Goal: Transaction & Acquisition: Purchase product/service

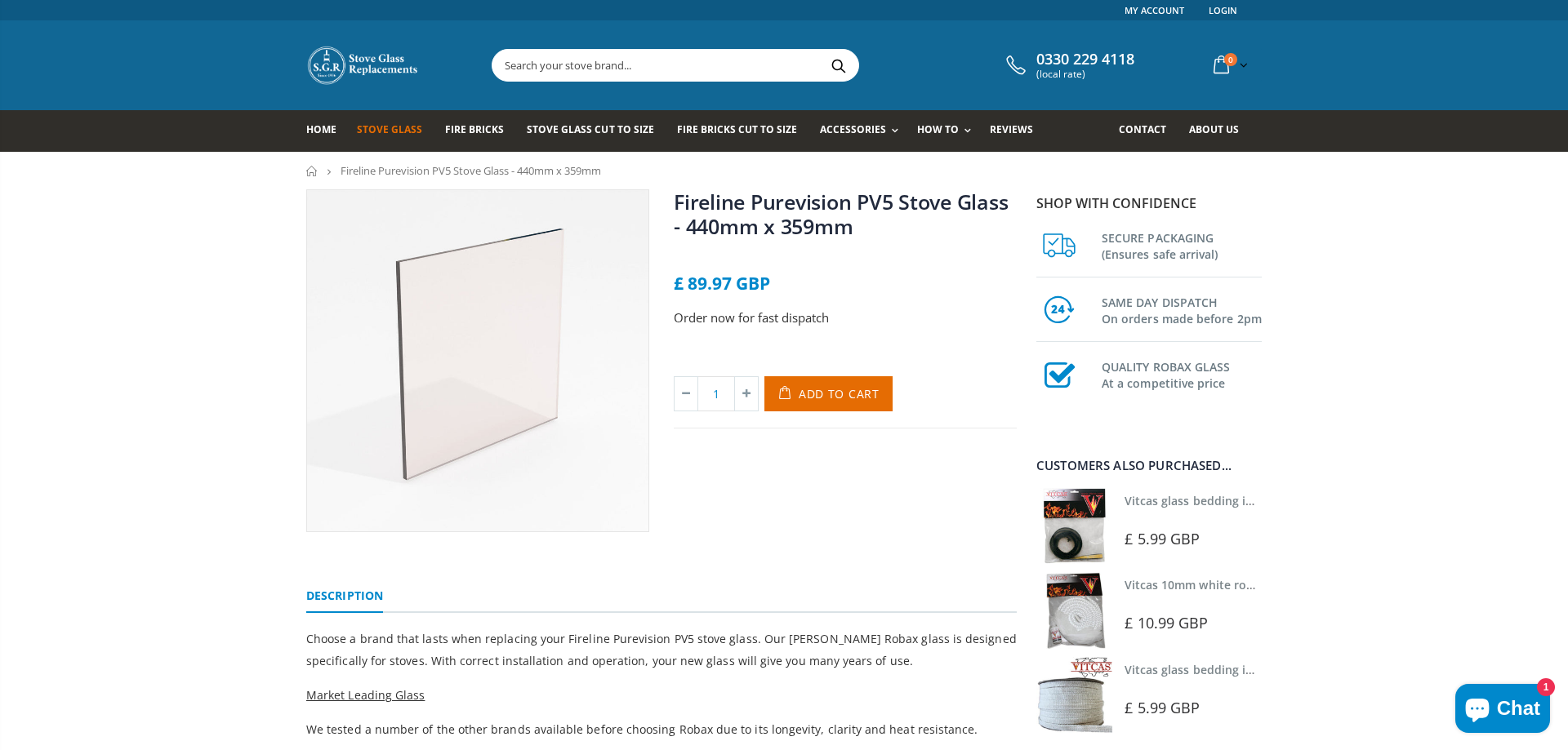
click at [378, 132] on span "Stove Glass" at bounding box center [389, 129] width 65 height 14
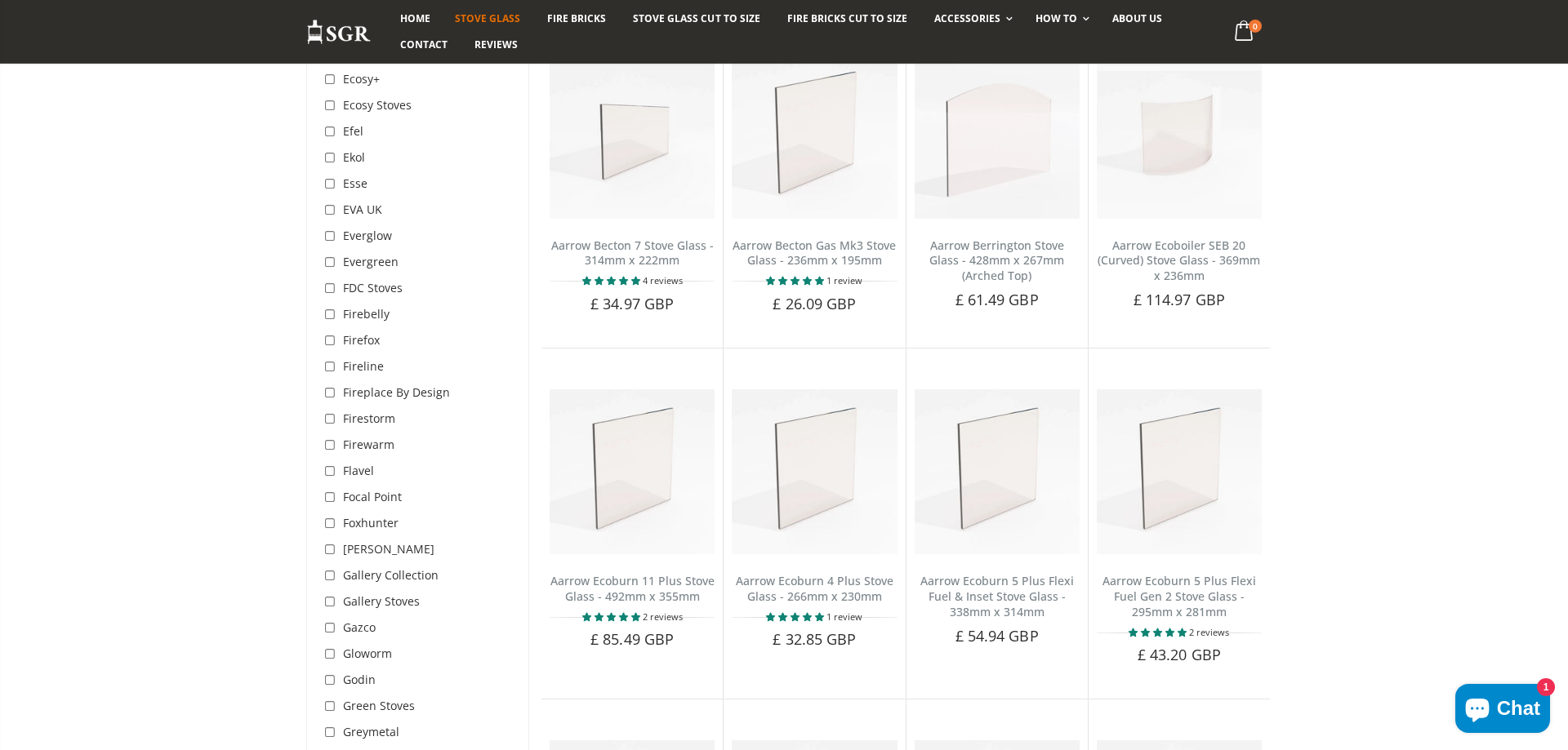
scroll to position [2081, 0]
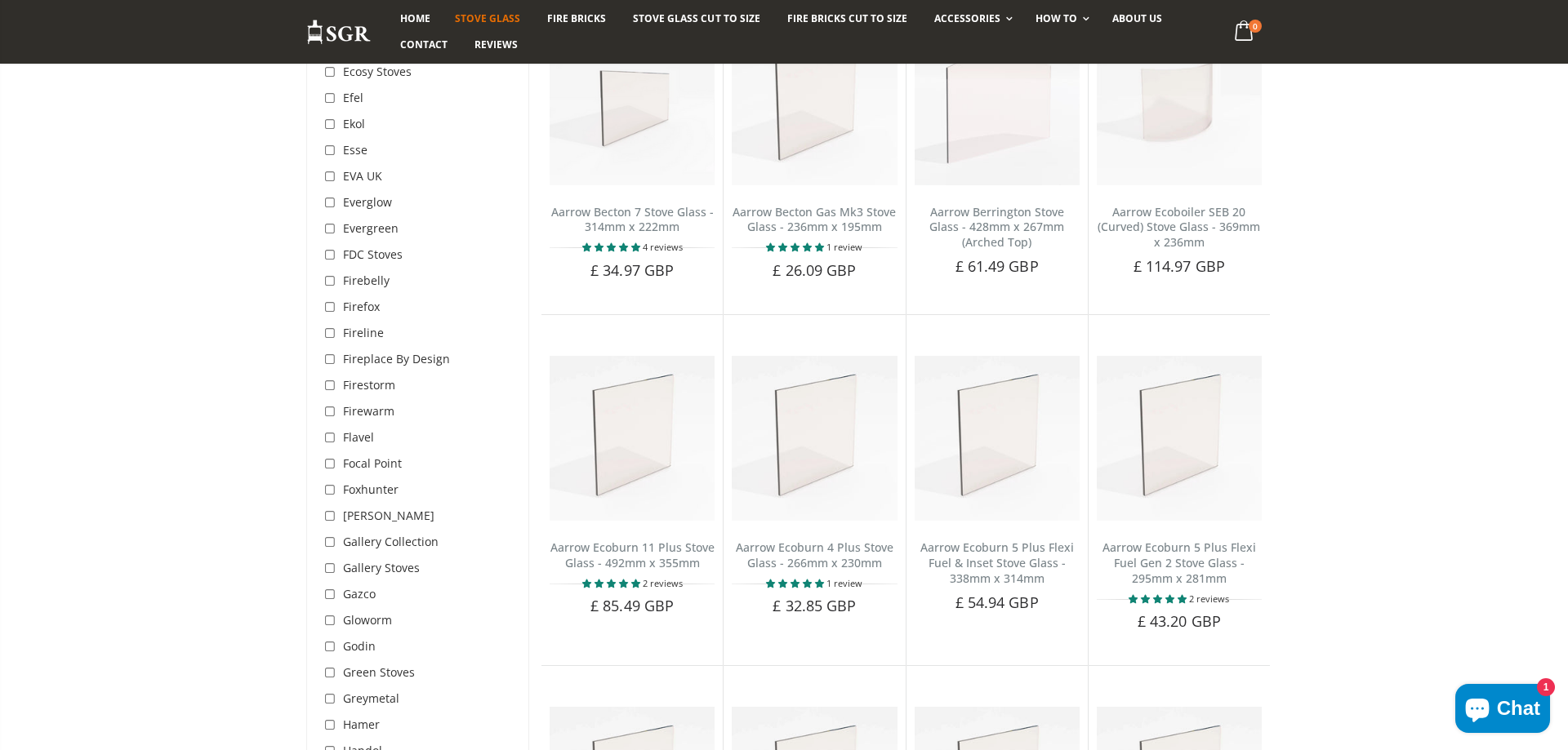
click at [350, 325] on span "Fireline" at bounding box center [364, 332] width 41 height 16
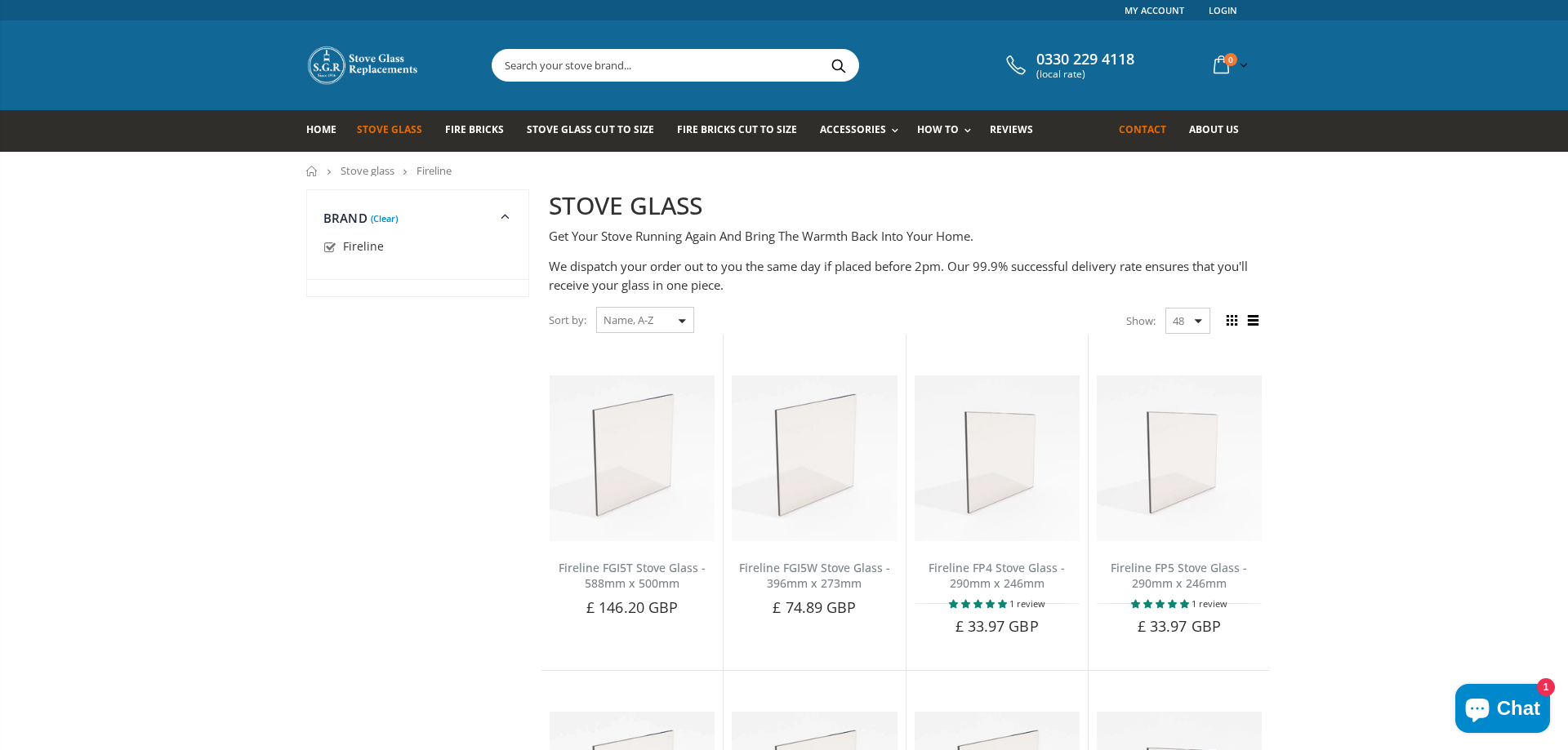
click at [1145, 125] on span "Contact" at bounding box center [1143, 129] width 48 height 14
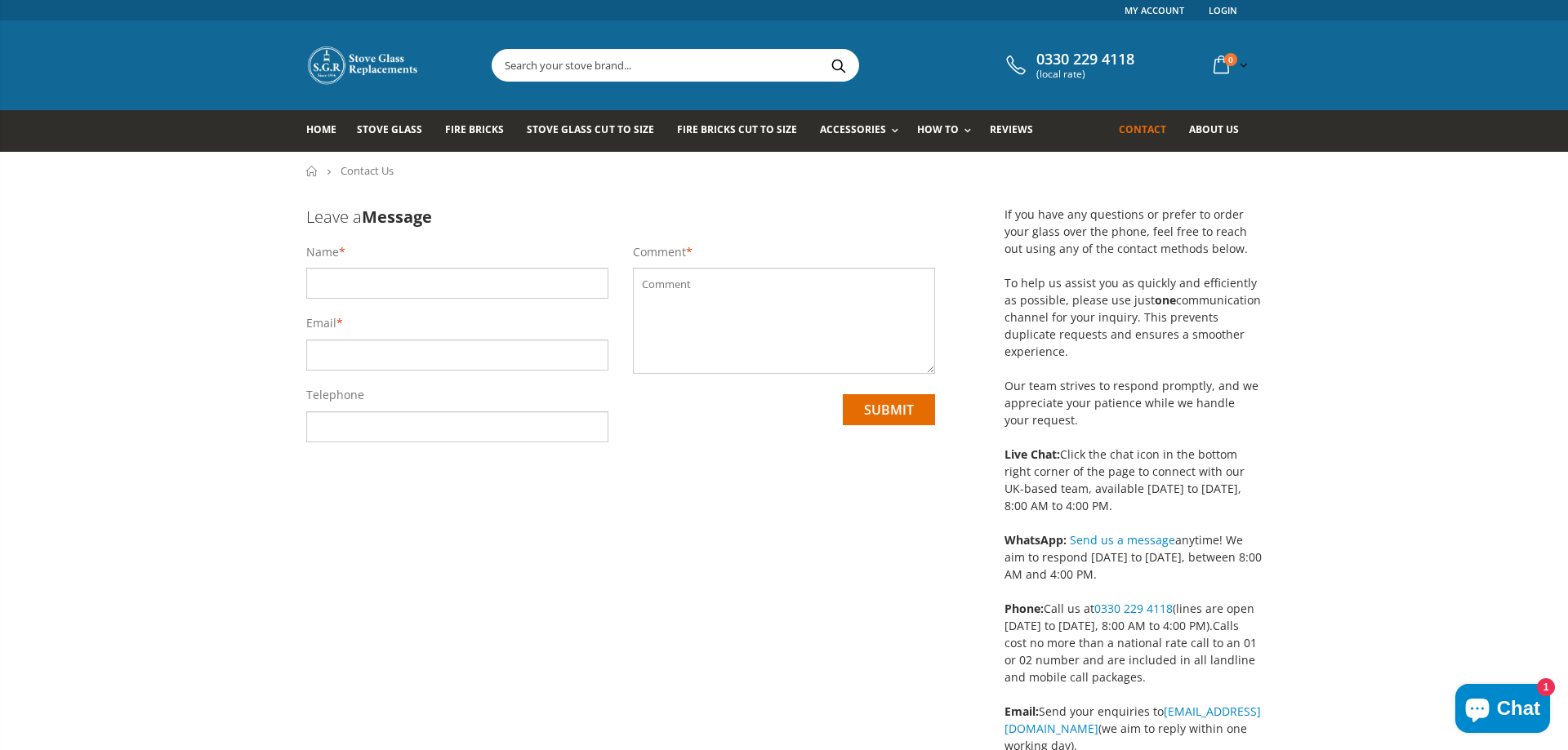
click at [337, 274] on input "text" at bounding box center [457, 284] width 302 height 31
type input "faye broder"
type input "faye.broder@pm.me"
type input "07730663753"
click at [727, 312] on textarea at bounding box center [783, 321] width 302 height 106
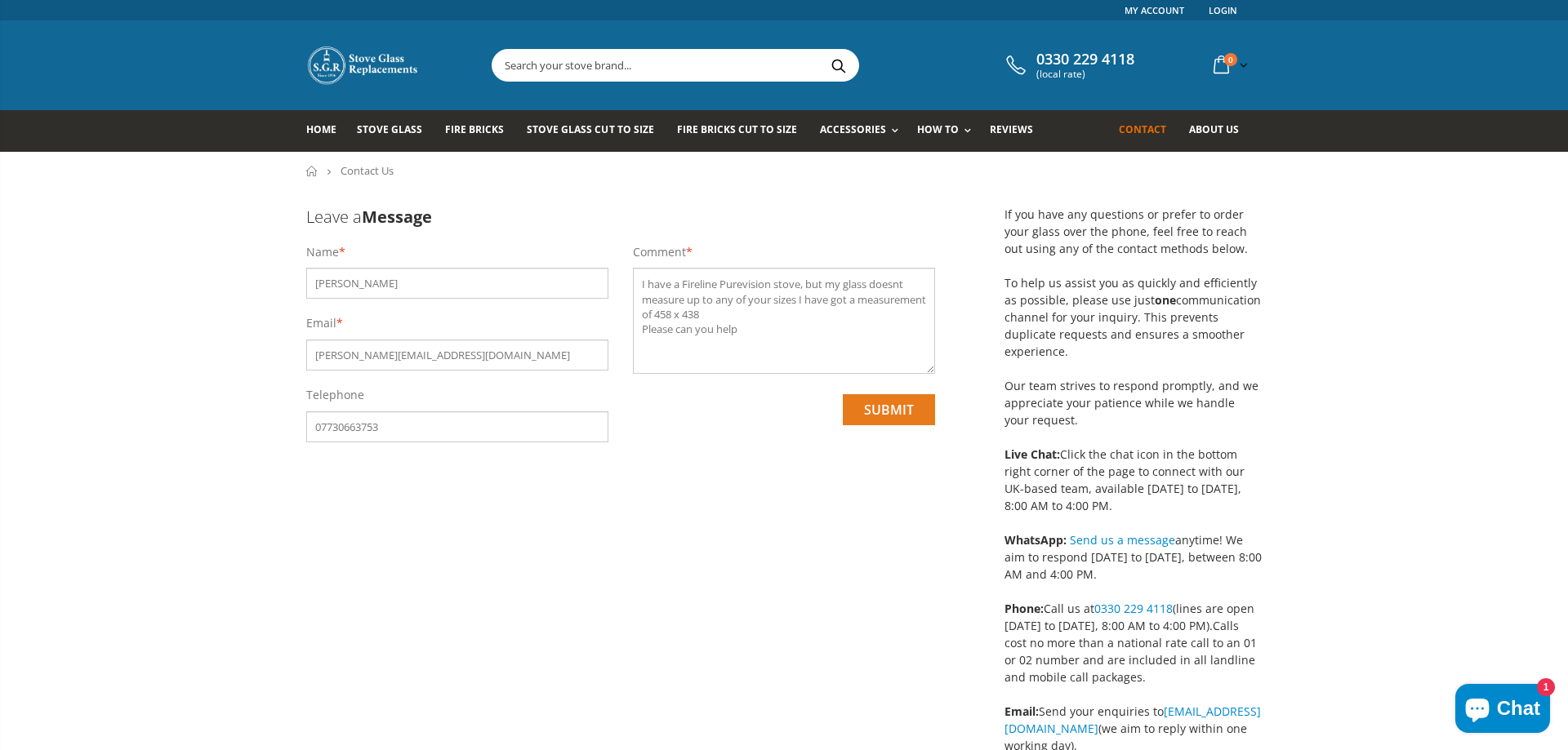
type textarea "I have a Fireline Purevision stove, but my glass doesnt measure up to any of yo…"
click at [884, 399] on input "submit" at bounding box center [888, 410] width 92 height 31
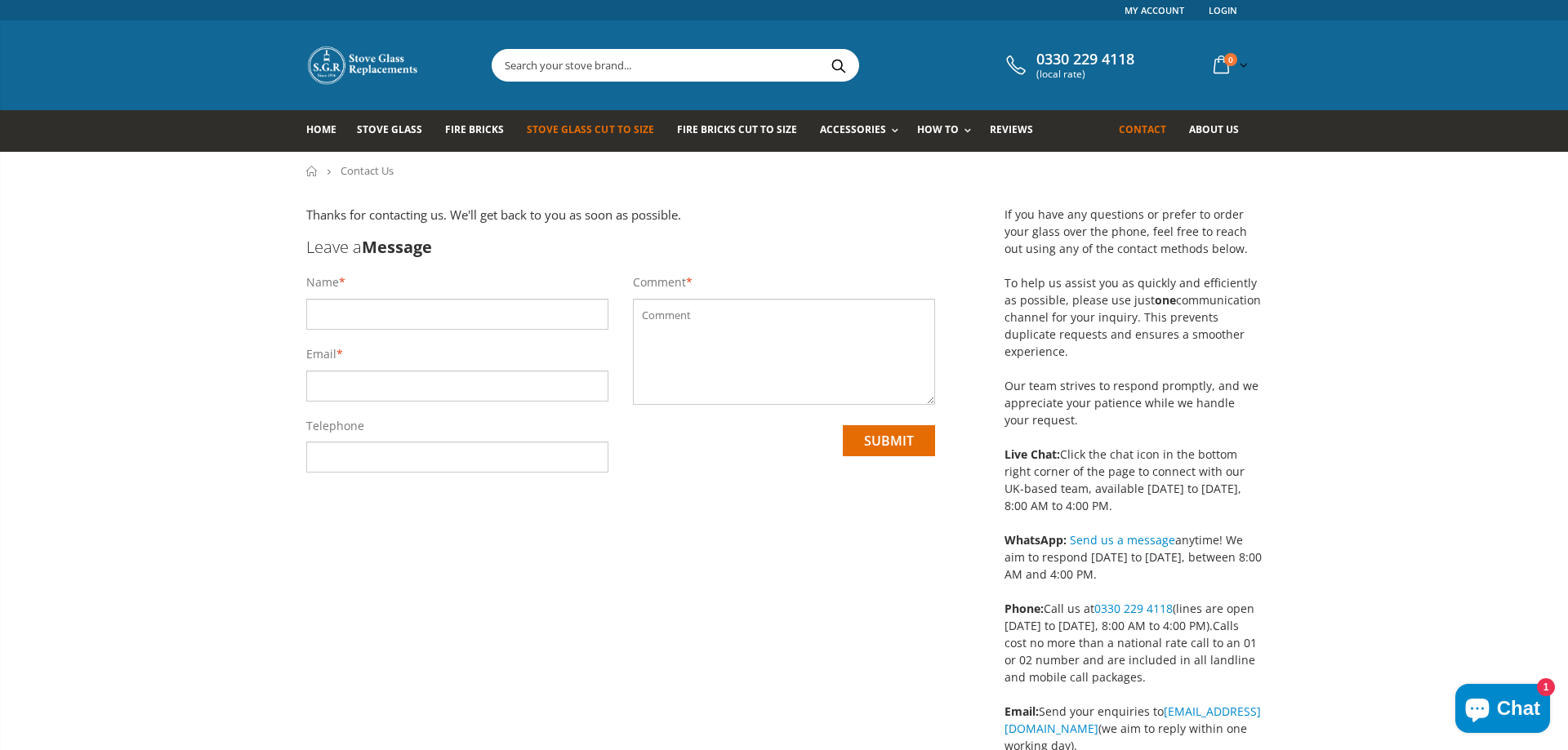
click at [578, 126] on span "Stove Glass Cut To Size" at bounding box center [590, 129] width 127 height 14
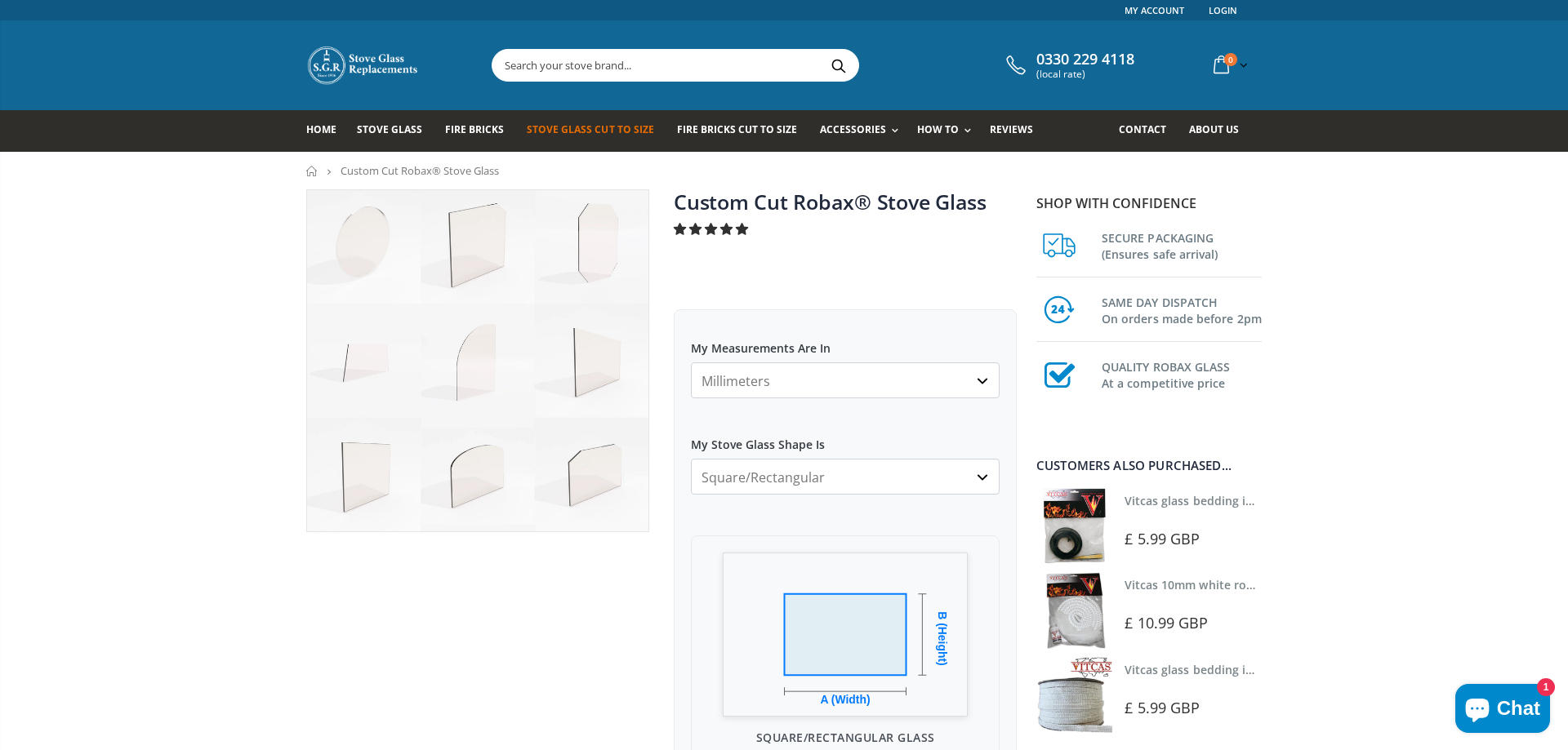
click at [691, 363] on select "Millimeters Centimeters Inches" at bounding box center [845, 381] width 308 height 36
click option "Millimeters" at bounding box center [0, 0] width 0 height 0
click at [691, 459] on select "Square/Rectangular Arched Half Arch Both Top Corners Cut Single Corner Cut All …" at bounding box center [845, 477] width 308 height 36
click at [820, 477] on select "Square/Rectangular Arched Half Arch Both Top Corners Cut Single Corner Cut All …" at bounding box center [845, 477] width 308 height 36
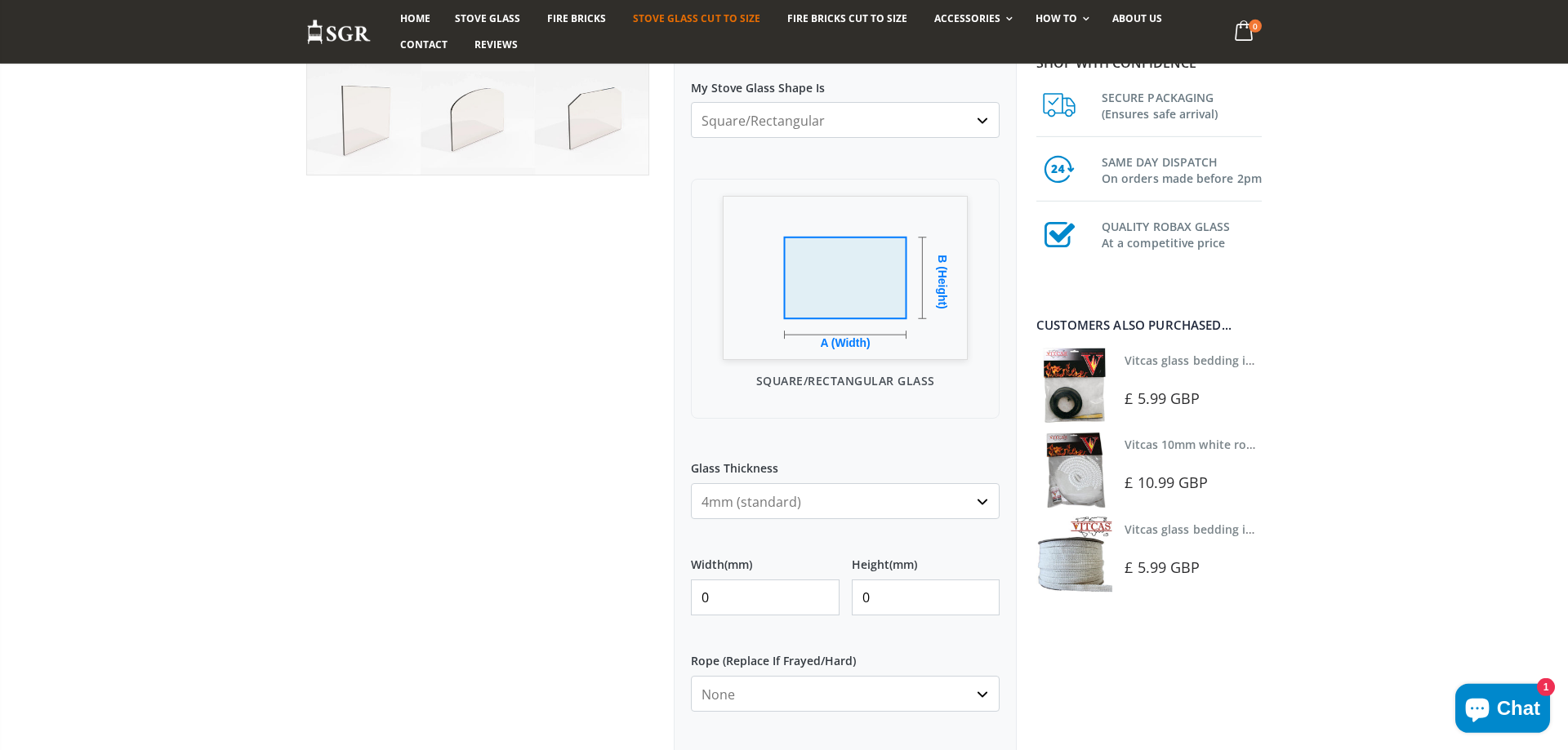
scroll to position [416, 0]
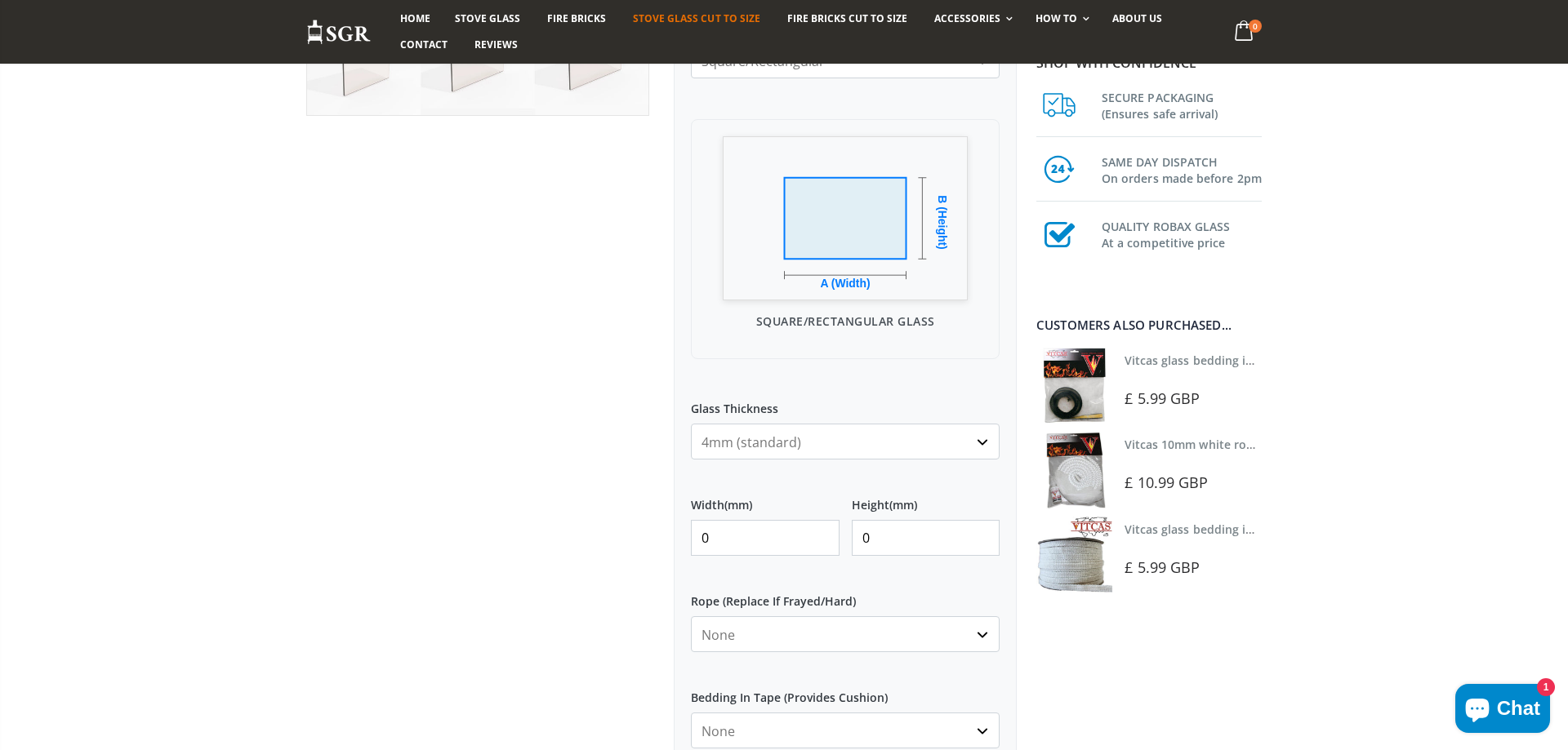
click at [795, 549] on input "0" at bounding box center [765, 538] width 149 height 36
drag, startPoint x: 658, startPoint y: 547, endPoint x: 638, endPoint y: 547, distance: 20.0
click at [691, 547] on input "0" at bounding box center [765, 538] width 149 height 36
type input "458"
drag, startPoint x: 876, startPoint y: 544, endPoint x: 830, endPoint y: 555, distance: 47.3
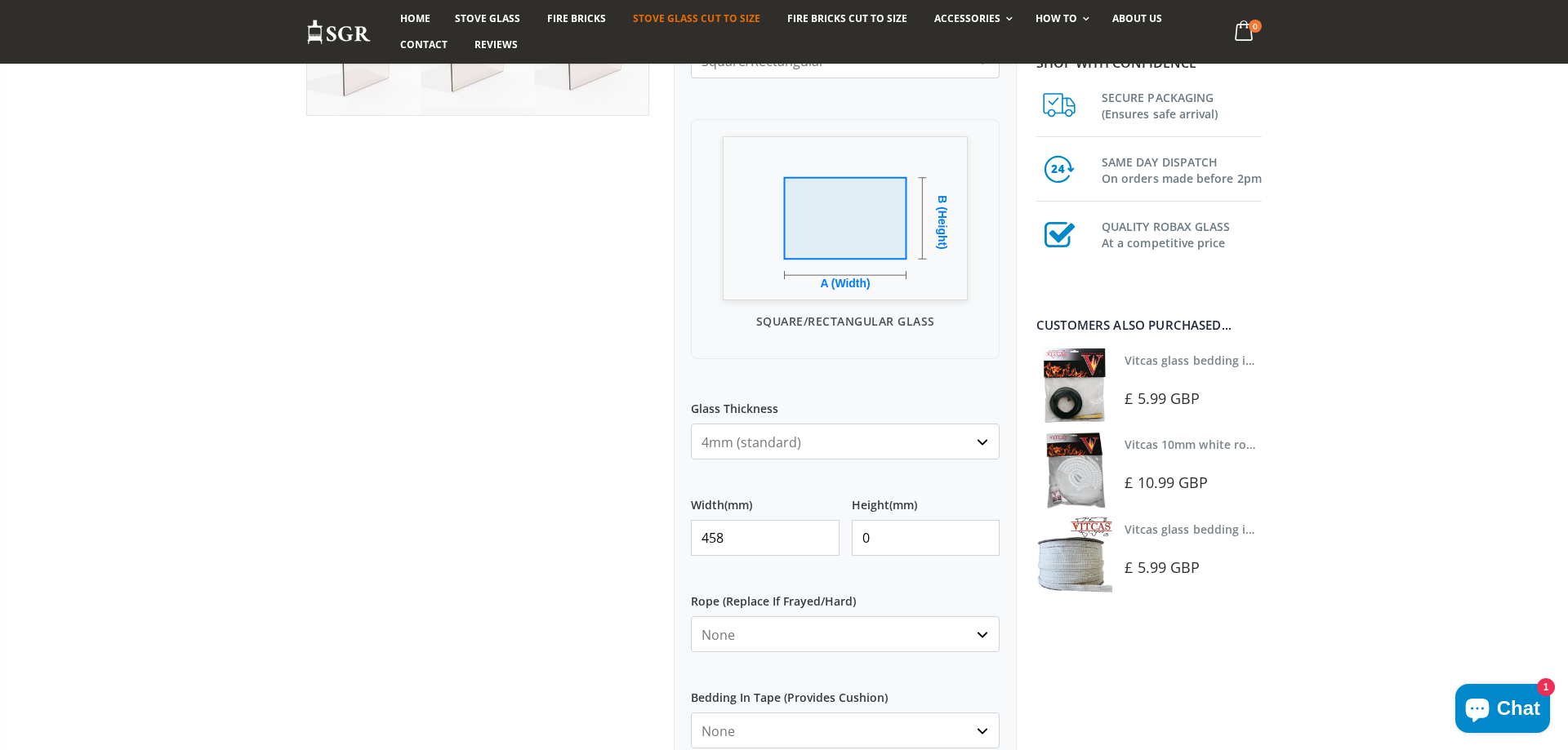
click at [851, 555] on input "0" at bounding box center [925, 538] width 149 height 36
type input "438"
click at [892, 584] on label "Rope (Replace If Frayed/Hard)" at bounding box center [845, 595] width 308 height 30
click at [892, 616] on select "None 3mm White 6mm White 8mm White 10mm White 12mm White 6mm Black 8mm Black 10…" at bounding box center [845, 634] width 308 height 36
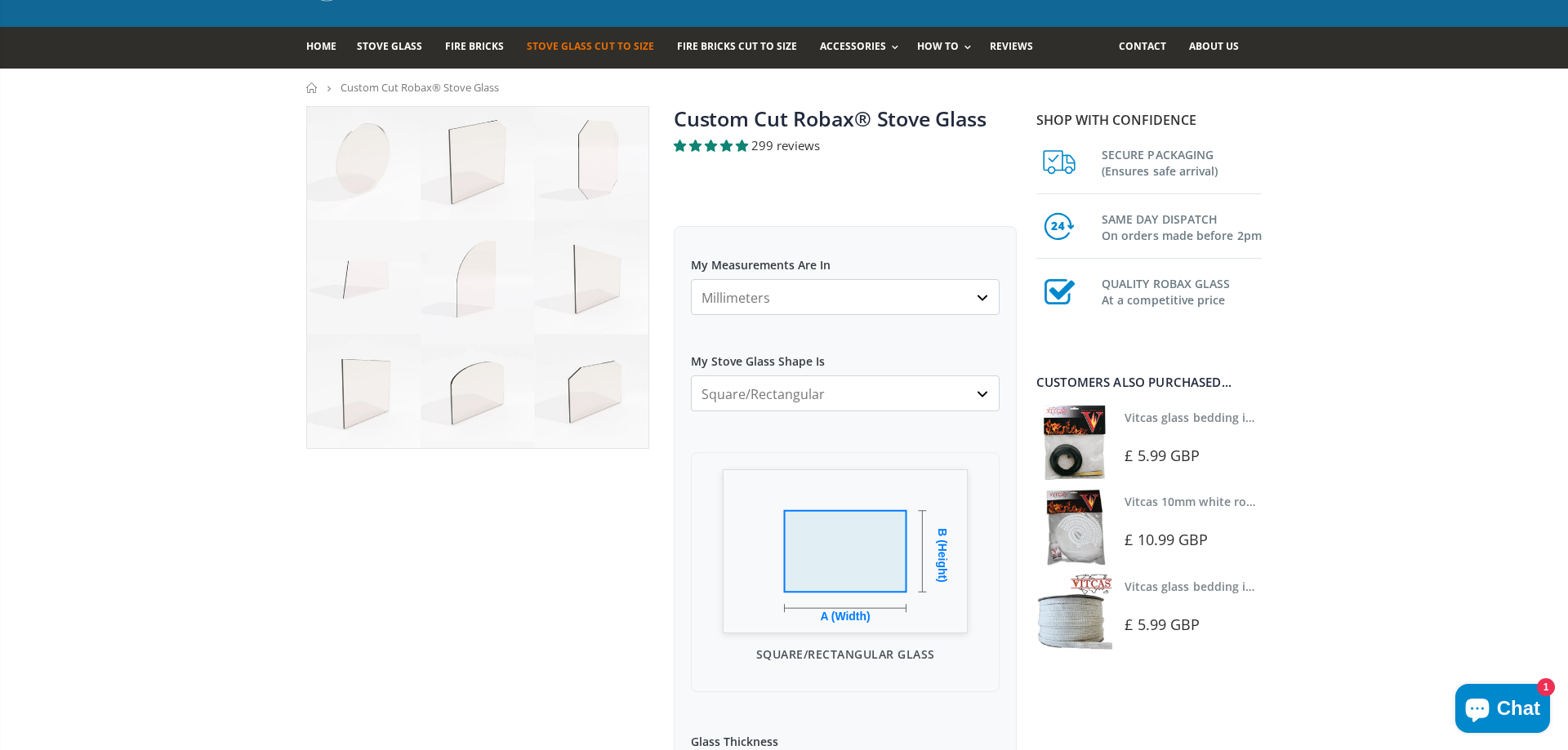
scroll to position [0, 0]
